Goal: Navigation & Orientation: Understand site structure

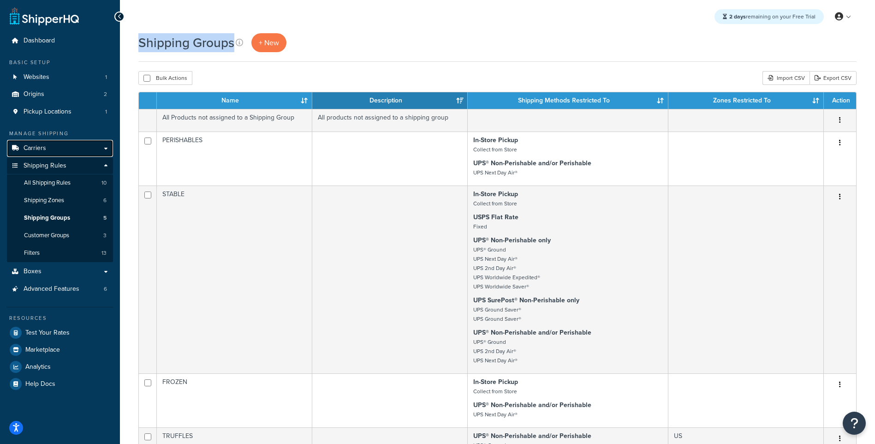
click at [43, 144] on span "Carriers" at bounding box center [35, 148] width 23 height 8
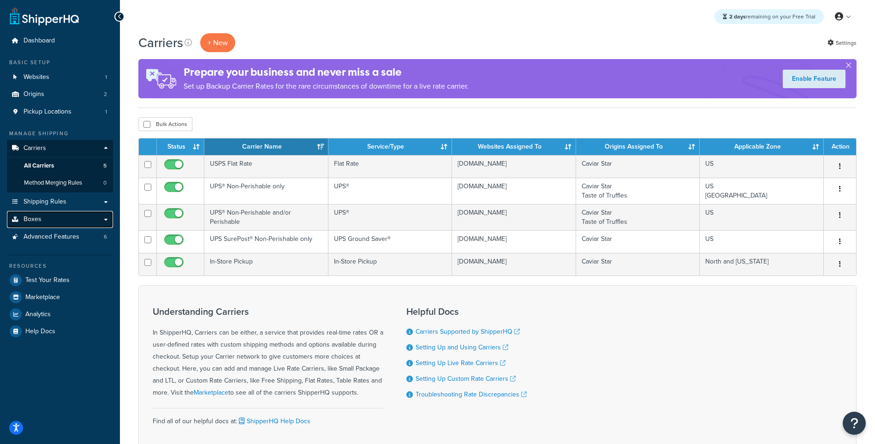
click at [47, 214] on link "Boxes" at bounding box center [60, 219] width 106 height 17
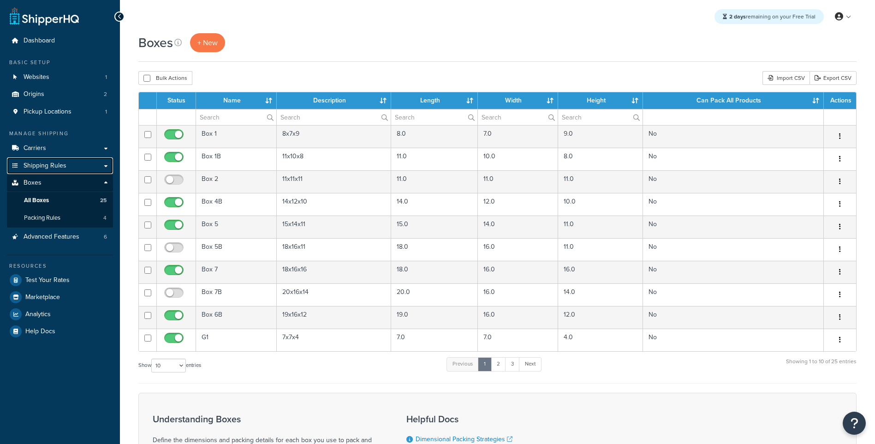
click at [58, 162] on span "Shipping Rules" at bounding box center [45, 166] width 43 height 8
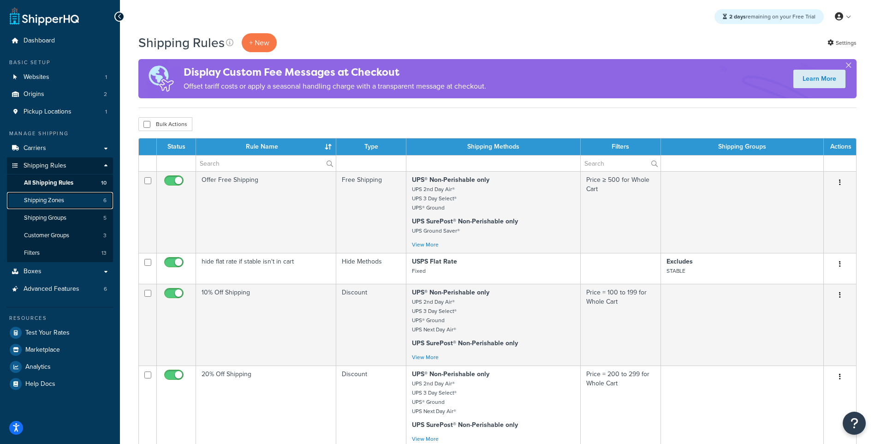
click at [64, 202] on span "Shipping Zones" at bounding box center [44, 200] width 40 height 8
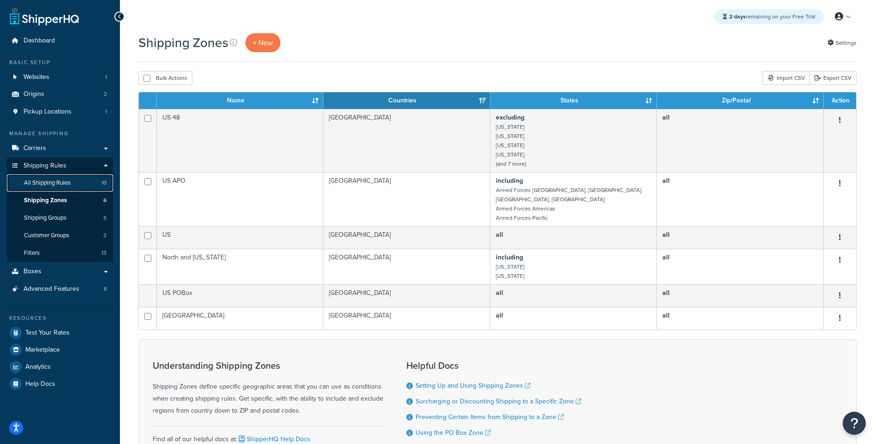
click at [72, 182] on link "All Shipping Rules 10" at bounding box center [60, 182] width 106 height 17
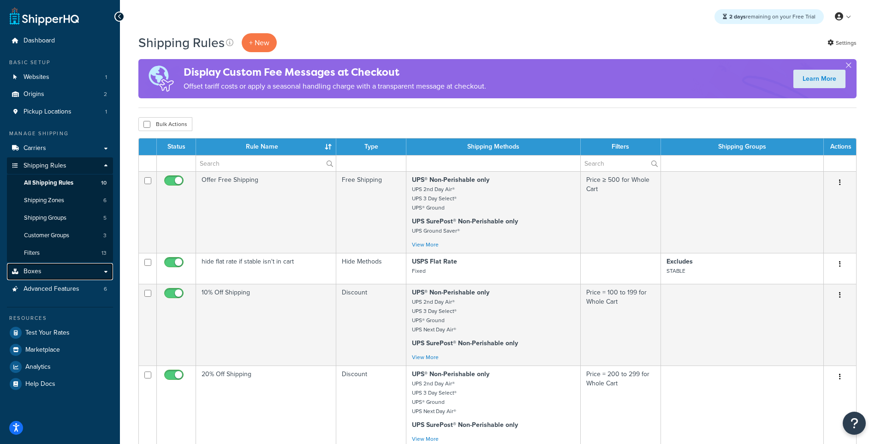
click at [77, 274] on link "Boxes" at bounding box center [60, 271] width 106 height 17
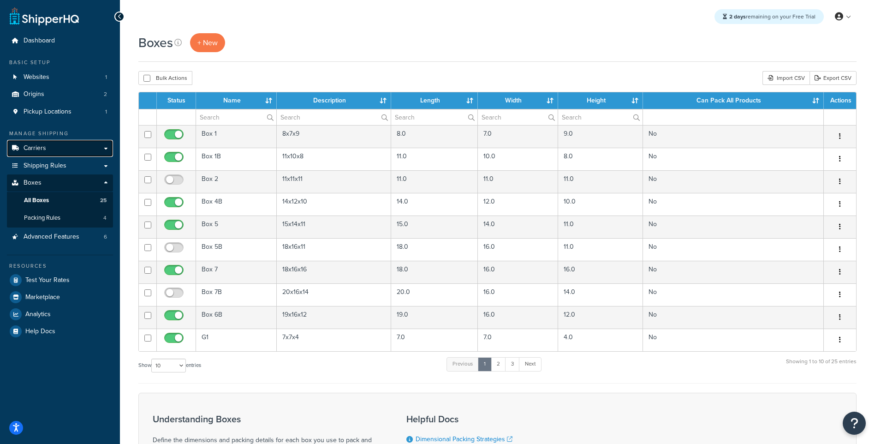
click at [45, 155] on link "Carriers" at bounding box center [60, 148] width 106 height 17
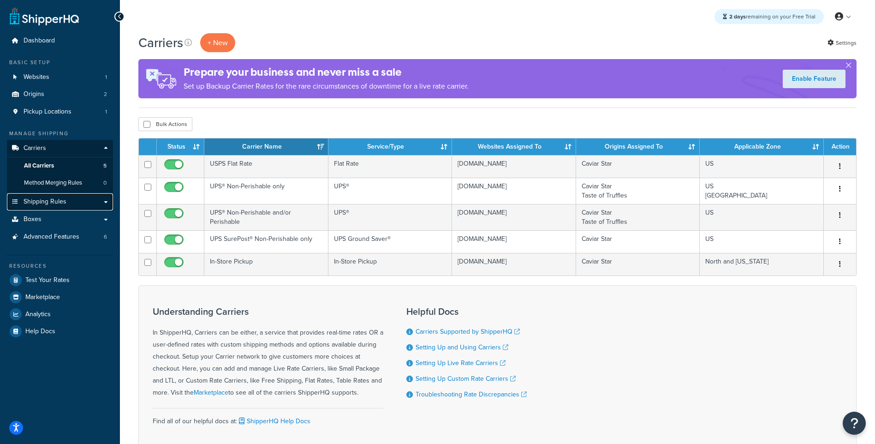
click at [51, 204] on span "Shipping Rules" at bounding box center [45, 202] width 43 height 8
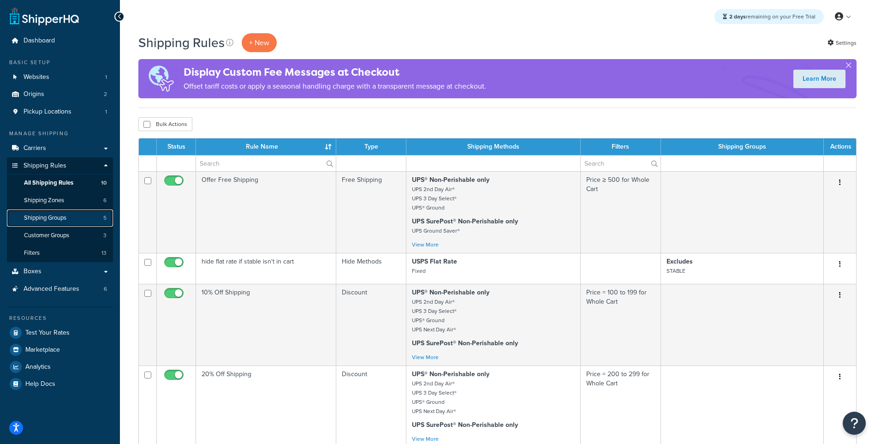
click at [57, 216] on span "Shipping Groups" at bounding box center [45, 218] width 42 height 8
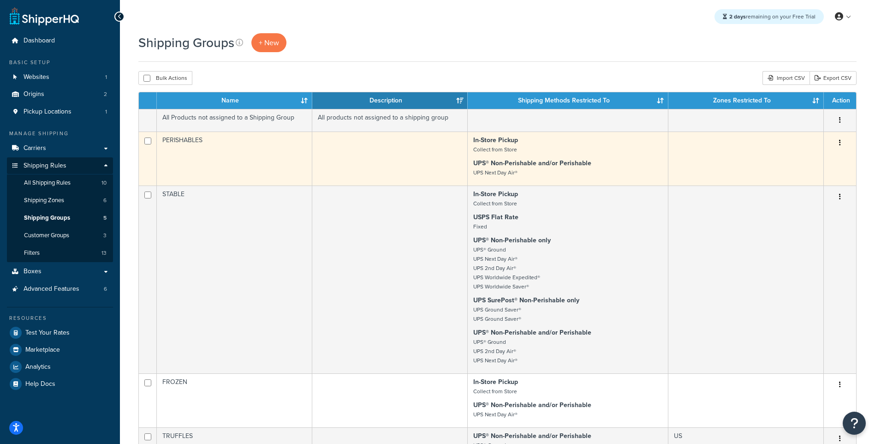
click at [404, 154] on td at bounding box center [389, 158] width 155 height 54
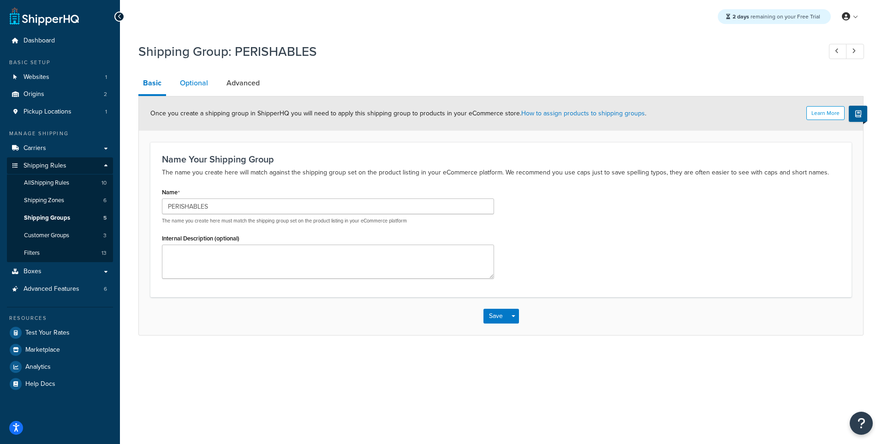
click at [188, 87] on link "Optional" at bounding box center [193, 83] width 37 height 22
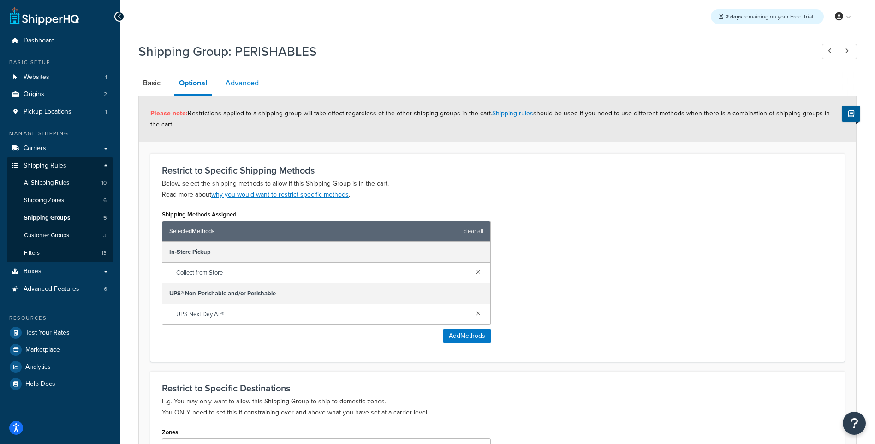
click at [239, 86] on link "Advanced" at bounding box center [242, 83] width 42 height 22
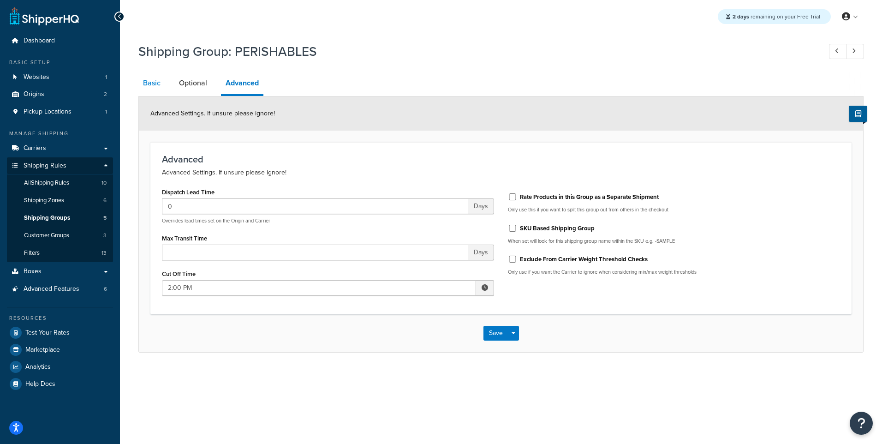
click at [147, 86] on link "Basic" at bounding box center [151, 83] width 27 height 22
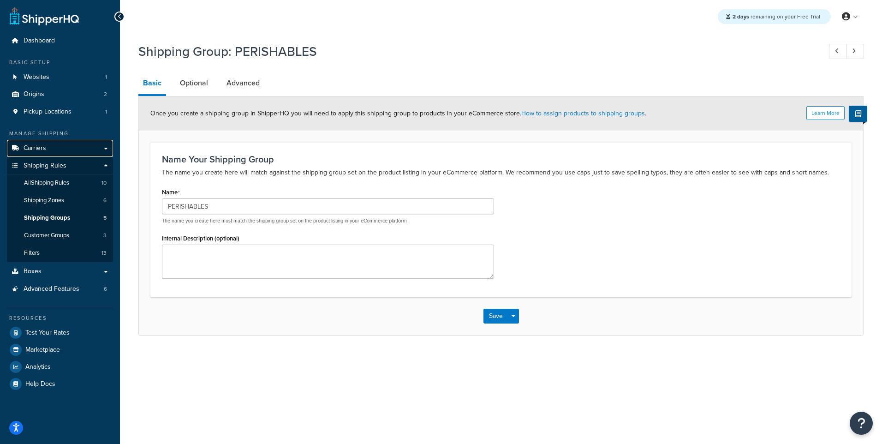
click at [29, 141] on link "Carriers" at bounding box center [60, 148] width 106 height 17
click at [54, 246] on link "Filters 13" at bounding box center [60, 252] width 106 height 17
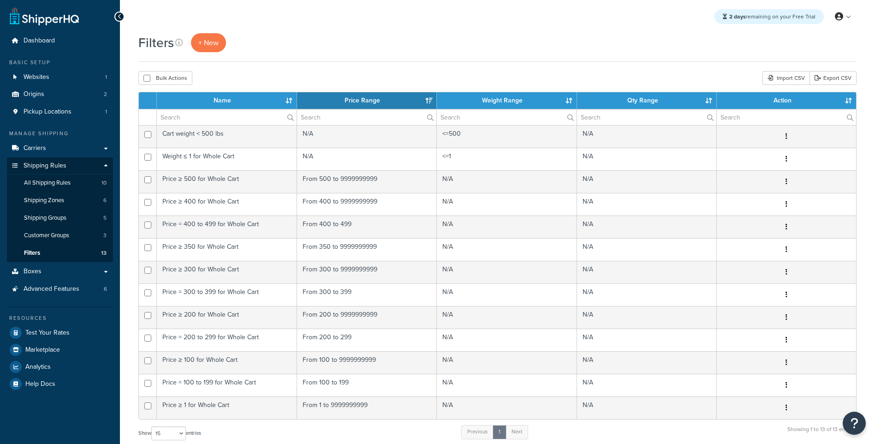
select select "15"
